Goal: Information Seeking & Learning: Find specific page/section

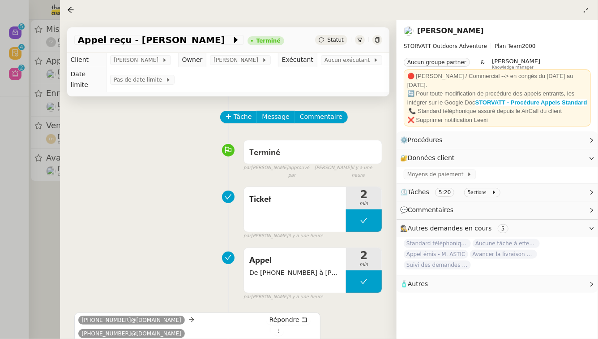
click at [0, 163] on div at bounding box center [299, 169] width 598 height 339
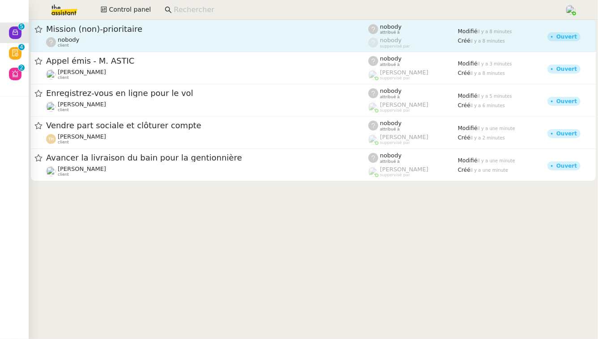
click at [230, 31] on span "Mission (non)-prioritaire" at bounding box center [207, 29] width 322 height 8
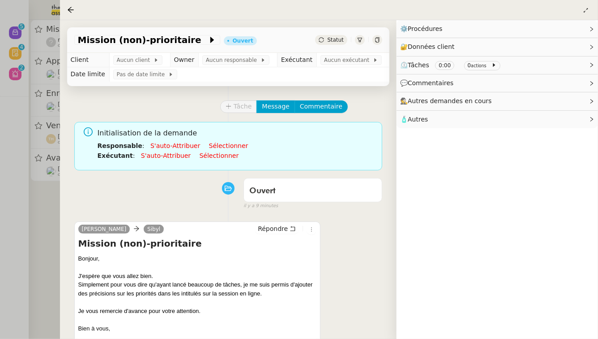
click at [16, 255] on div at bounding box center [299, 169] width 598 height 339
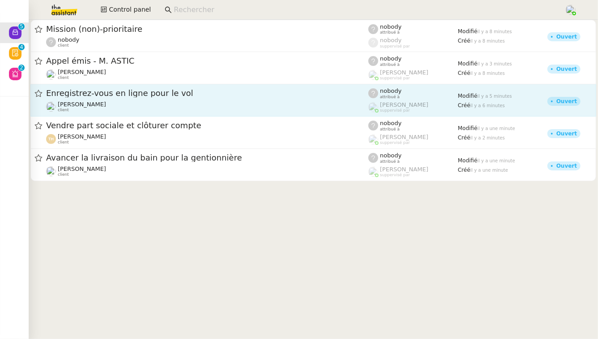
click at [127, 113] on link "Enregistrez-vous en ligne pour le vol [PERSON_NAME] client nobody attribué à [P…" at bounding box center [313, 100] width 566 height 32
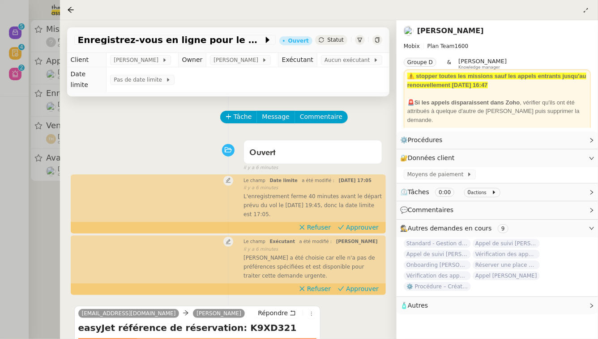
click at [0, 205] on div at bounding box center [299, 169] width 598 height 339
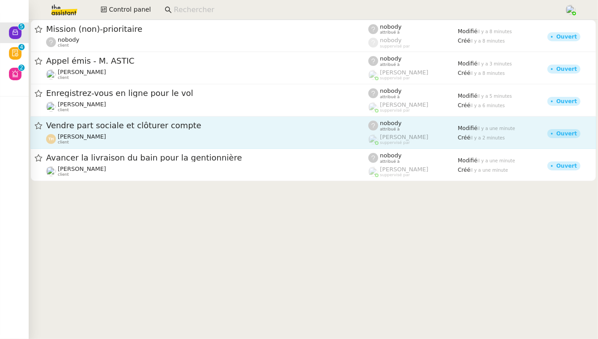
click at [105, 65] on span "Appel émis - M. ASTIC" at bounding box center [207, 61] width 322 height 8
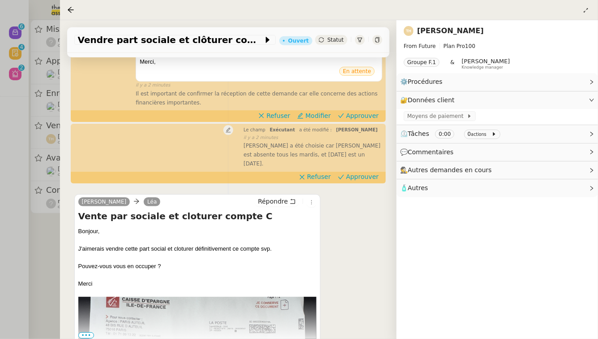
scroll to position [250, 0]
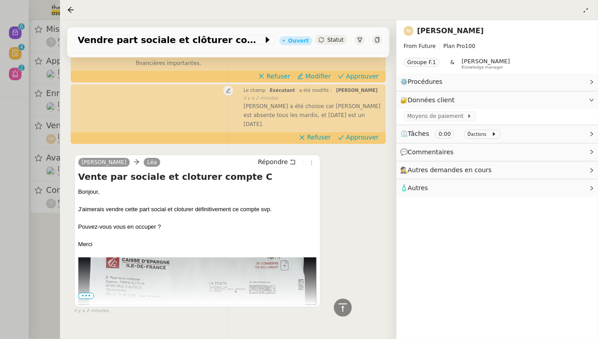
click at [5, 254] on div at bounding box center [299, 169] width 598 height 339
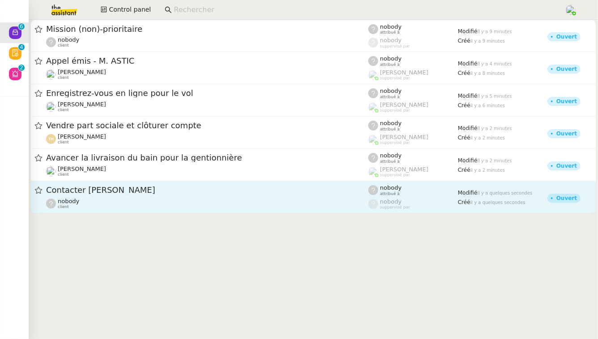
click at [94, 196] on div "Contacter [PERSON_NAME] nobody client" at bounding box center [207, 197] width 322 height 25
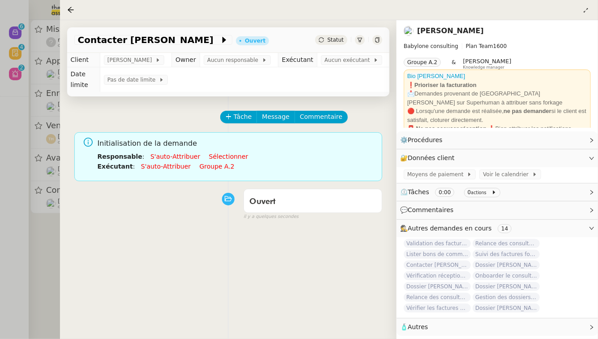
click at [14, 237] on div at bounding box center [299, 169] width 598 height 339
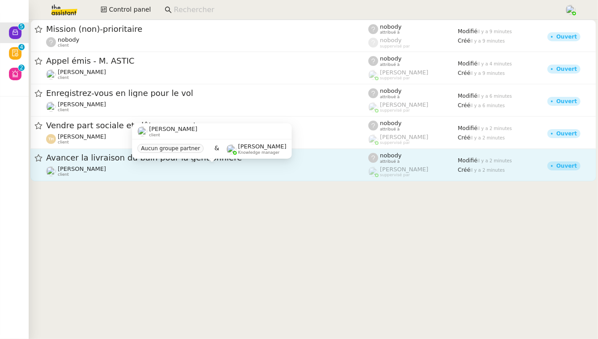
click at [250, 170] on div "[PERSON_NAME] client" at bounding box center [207, 171] width 322 height 12
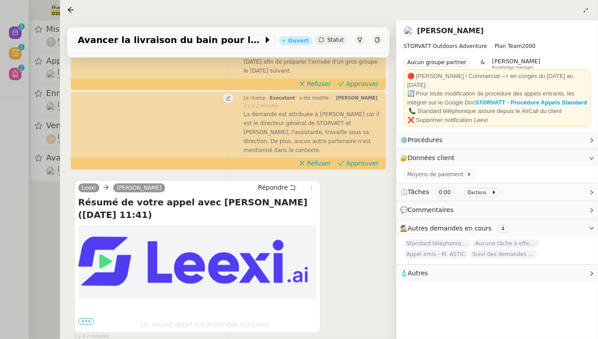
scroll to position [211, 0]
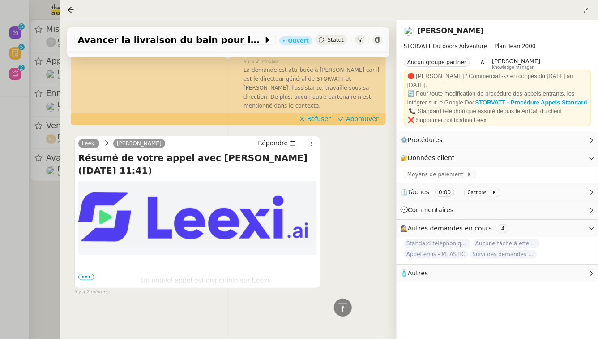
click at [0, 279] on div at bounding box center [299, 169] width 598 height 339
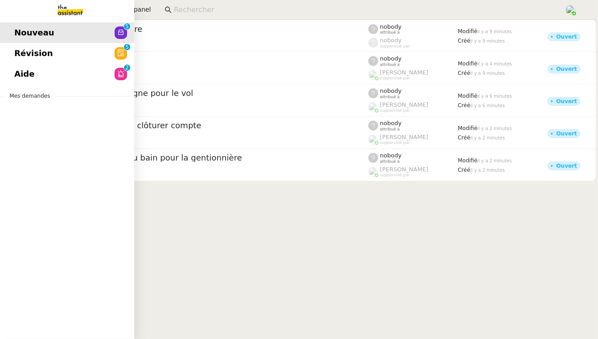
click at [17, 52] on span "Révision" at bounding box center [33, 53] width 39 height 13
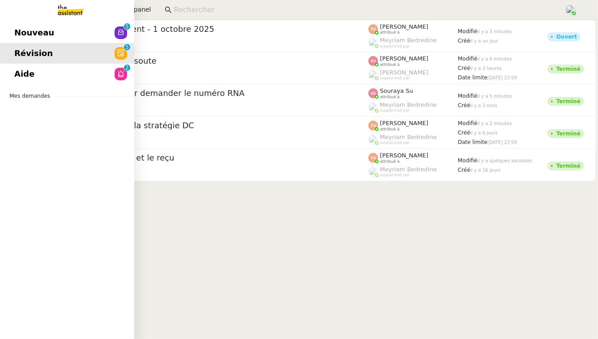
click at [36, 70] on link "Aide 0 1 2 3 4 5 6 7 8 9" at bounding box center [67, 74] width 134 height 21
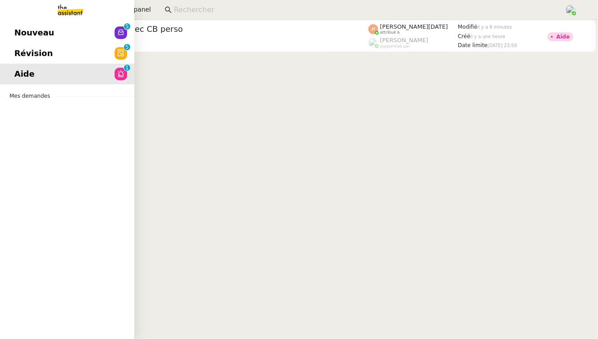
click at [26, 31] on span "Nouveau" at bounding box center [34, 32] width 40 height 13
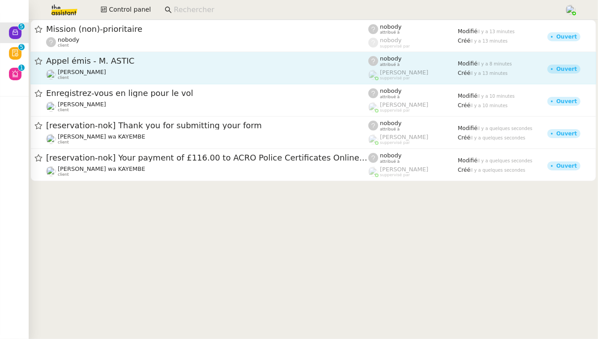
click at [172, 59] on span "Appel émis - M. ASTIC" at bounding box center [207, 61] width 322 height 8
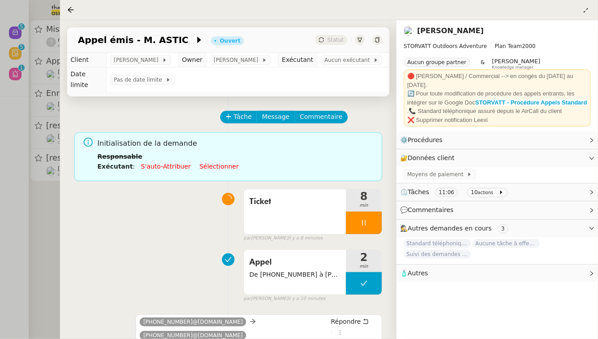
click at [36, 264] on div at bounding box center [299, 169] width 598 height 339
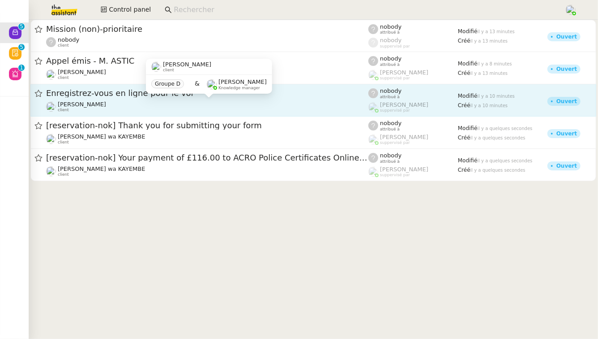
click at [186, 110] on div "[PERSON_NAME] client" at bounding box center [207, 107] width 322 height 12
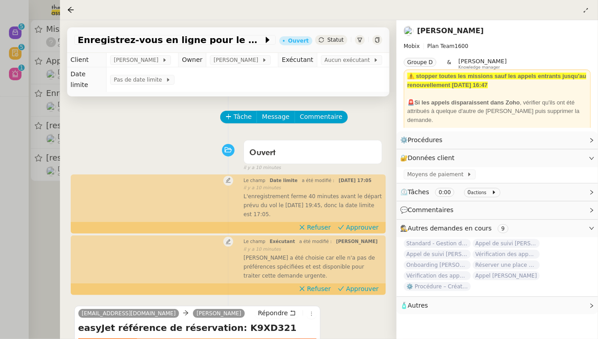
click at [14, 240] on div at bounding box center [299, 169] width 598 height 339
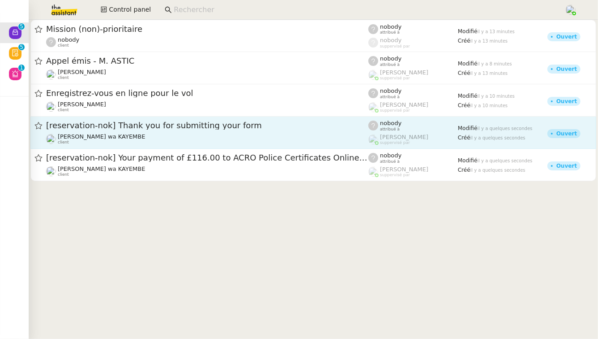
click at [139, 132] on div "[reservation-nok] Thank you for submitting your form [PERSON_NAME] wa KAYEMBE c…" at bounding box center [207, 132] width 322 height 25
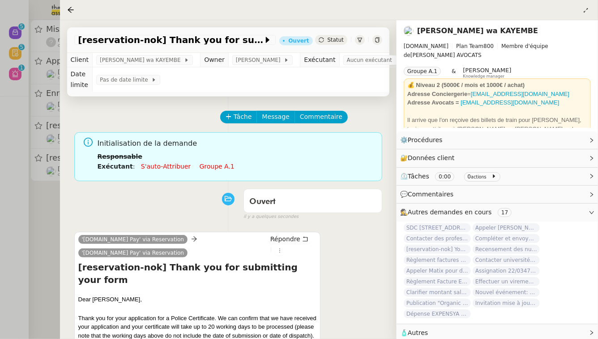
click at [13, 201] on div at bounding box center [299, 169] width 598 height 339
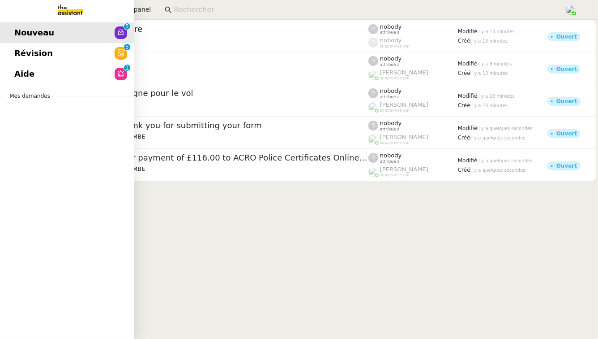
click at [69, 50] on link "Révision 0 1 2 3 4 5 6 7 8 9" at bounding box center [67, 53] width 134 height 21
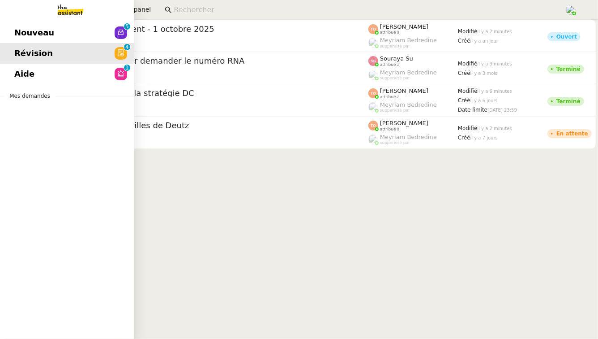
click at [20, 72] on span "Aide" at bounding box center [24, 73] width 20 height 13
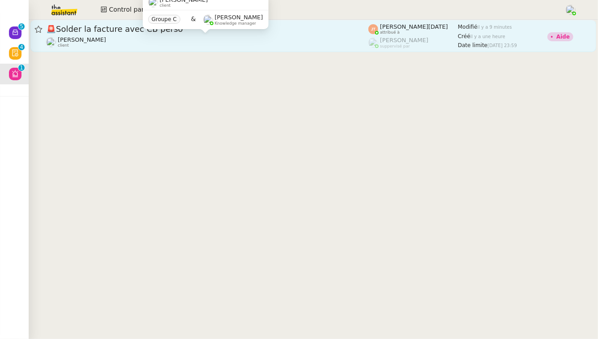
click at [271, 39] on div "[PERSON_NAME] client" at bounding box center [207, 42] width 322 height 12
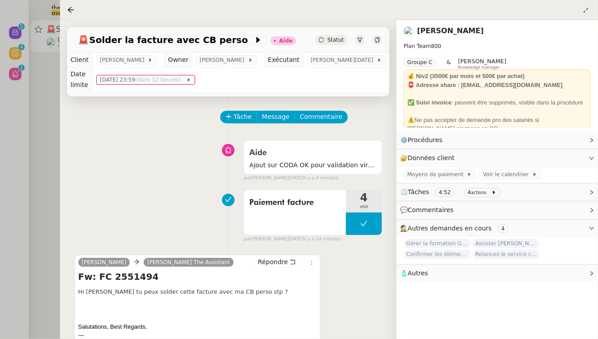
click at [47, 141] on div at bounding box center [299, 169] width 598 height 339
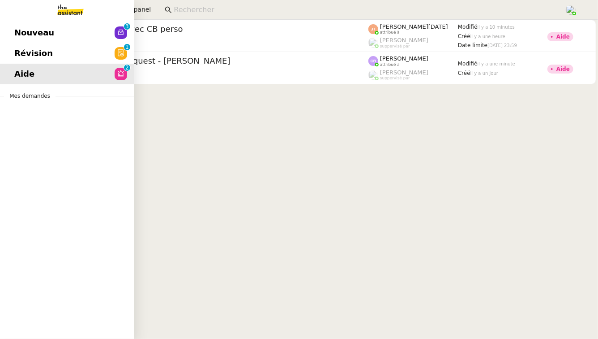
click at [56, 28] on link "Nouveau 0 1 2 3 4 5 6 7 8 9" at bounding box center [67, 32] width 134 height 21
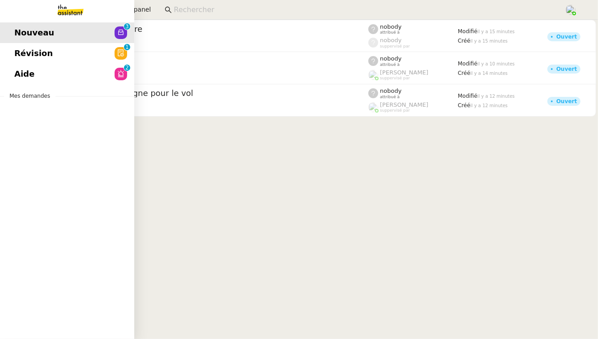
click at [25, 56] on span "Révision" at bounding box center [33, 53] width 39 height 13
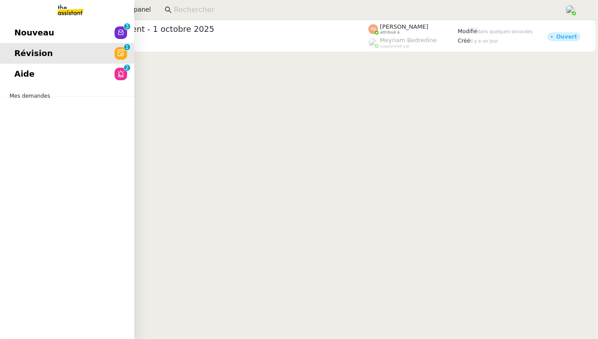
click at [78, 80] on link "Aide 0 1 2 3 4 5 6 7 8 9" at bounding box center [67, 74] width 134 height 21
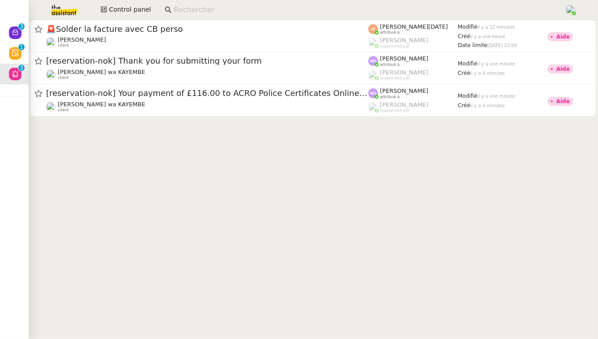
click at [202, 6] on input at bounding box center [365, 10] width 382 height 12
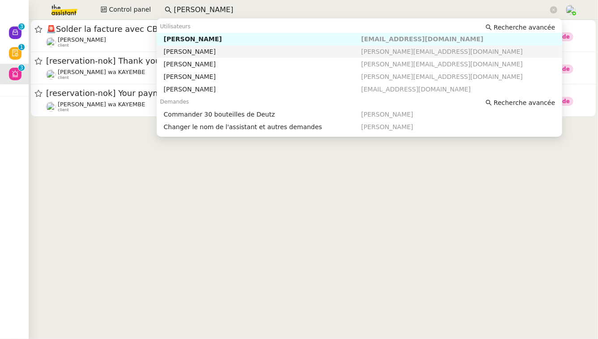
click at [234, 52] on div "[PERSON_NAME]" at bounding box center [262, 51] width 197 height 8
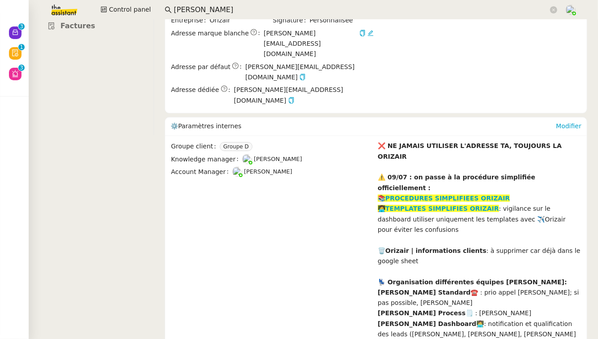
scroll to position [206, 0]
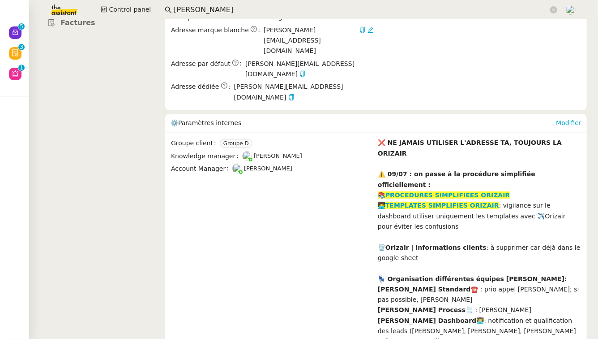
click at [207, 13] on input "[PERSON_NAME]" at bounding box center [361, 10] width 375 height 12
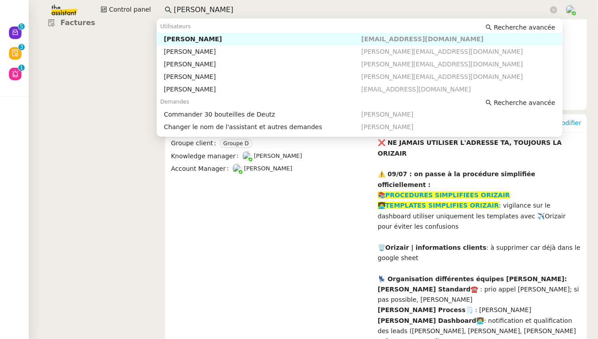
click at [207, 13] on input "[PERSON_NAME]" at bounding box center [361, 10] width 375 height 12
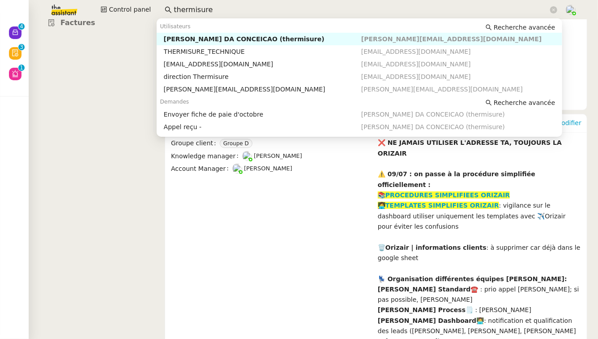
click at [243, 37] on div "[PERSON_NAME] DA CONCEICAO (thermisure)" at bounding box center [262, 39] width 197 height 8
type input "thermisure"
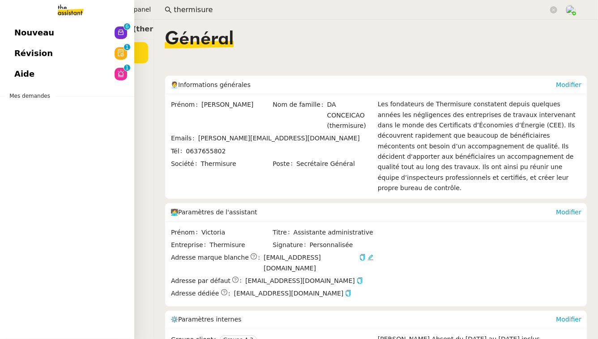
click at [88, 32] on link "Nouveau 0 1 2 3 4 5 6 7 8 9" at bounding box center [67, 32] width 134 height 21
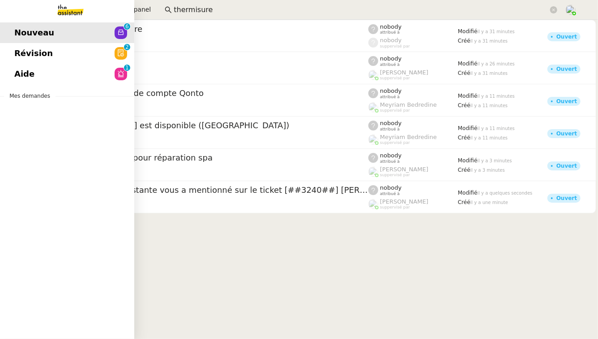
click at [37, 41] on link "Nouveau 0 1 2 3 4 5 6 7 8 9" at bounding box center [67, 32] width 134 height 21
click at [39, 51] on span "Révision" at bounding box center [33, 53] width 39 height 13
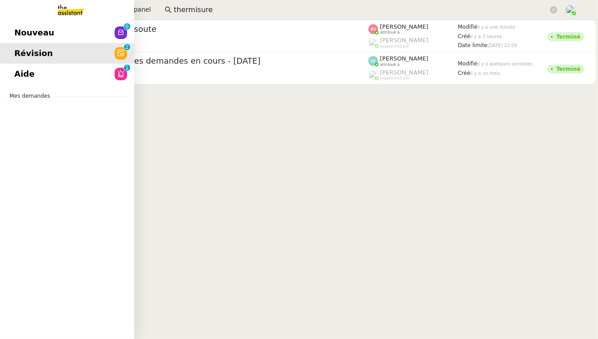
click at [55, 79] on link "Aide 0 1 2 3 4 5 6 7 8 9" at bounding box center [67, 74] width 134 height 21
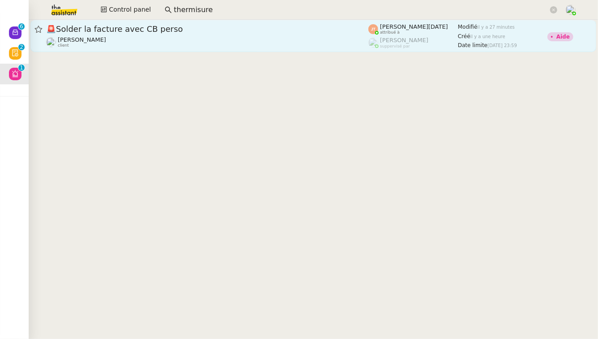
click at [252, 26] on span "🚨 Solder la facture avec CB perso" at bounding box center [207, 29] width 322 height 8
